Goal: Navigation & Orientation: Find specific page/section

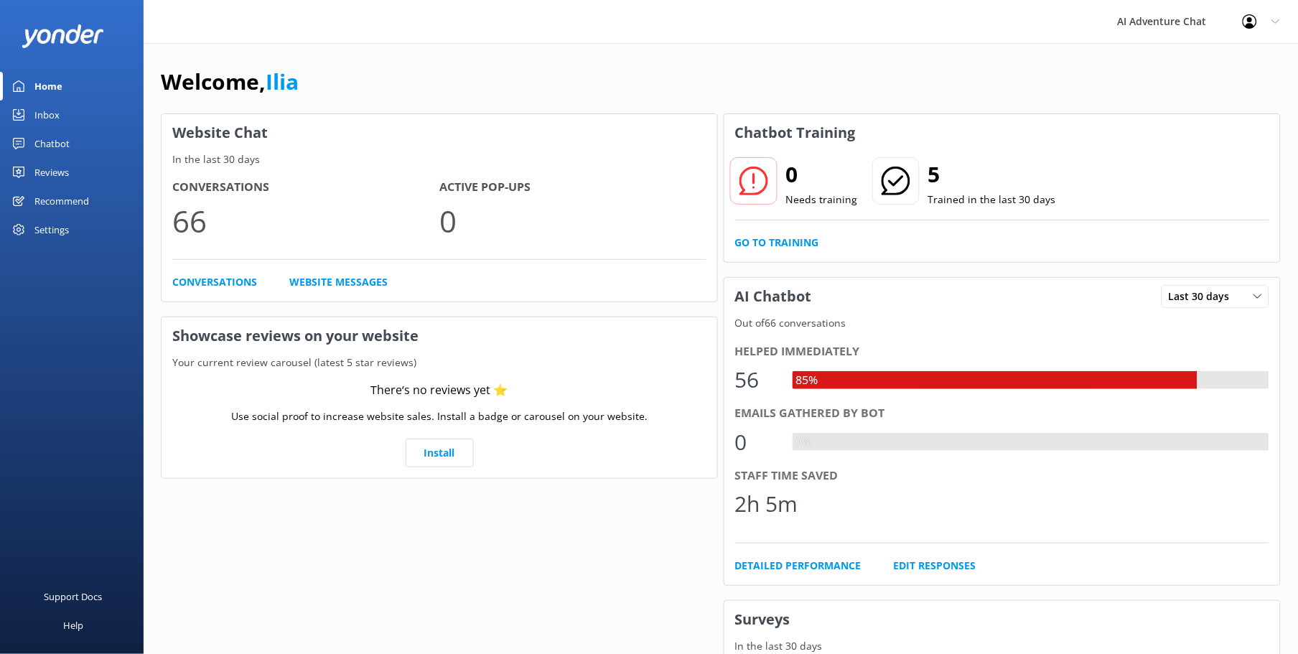
drag, startPoint x: 0, startPoint y: 0, endPoint x: 56, endPoint y: 87, distance: 103.4
click at [56, 87] on div "Home" at bounding box center [48, 86] width 28 height 29
click at [48, 118] on div "Inbox" at bounding box center [46, 115] width 25 height 29
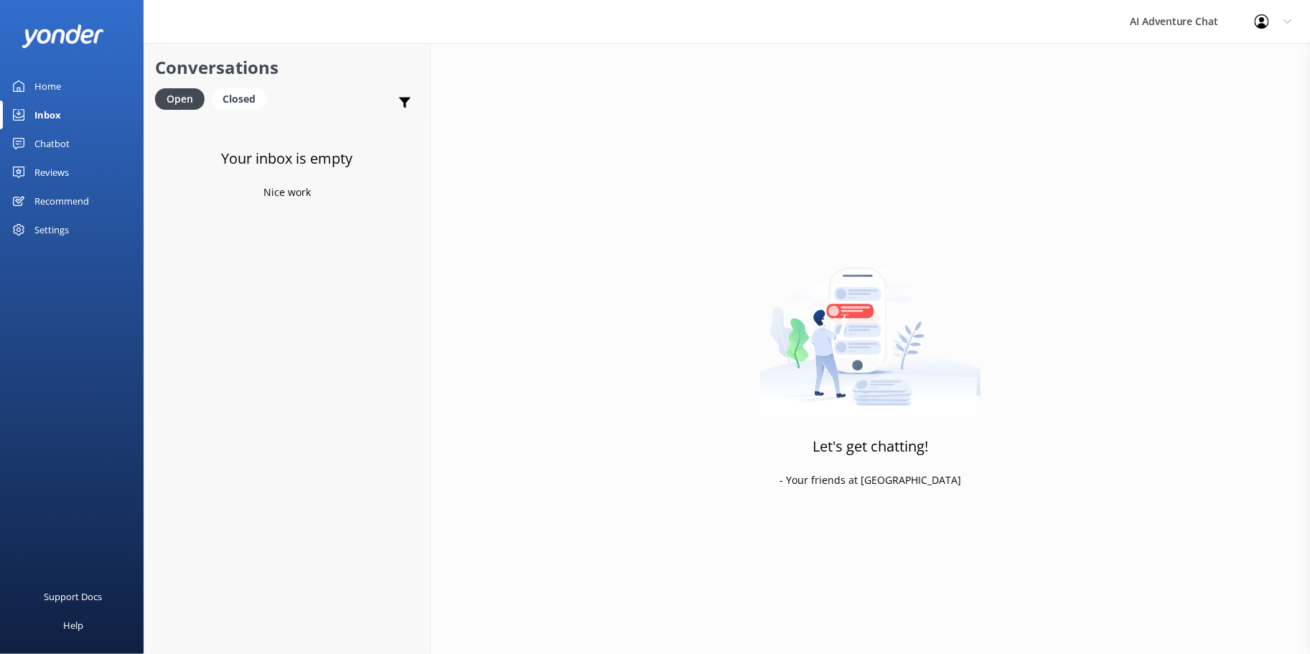
click at [60, 86] on div "Home" at bounding box center [47, 86] width 27 height 29
